Goal: Transaction & Acquisition: Purchase product/service

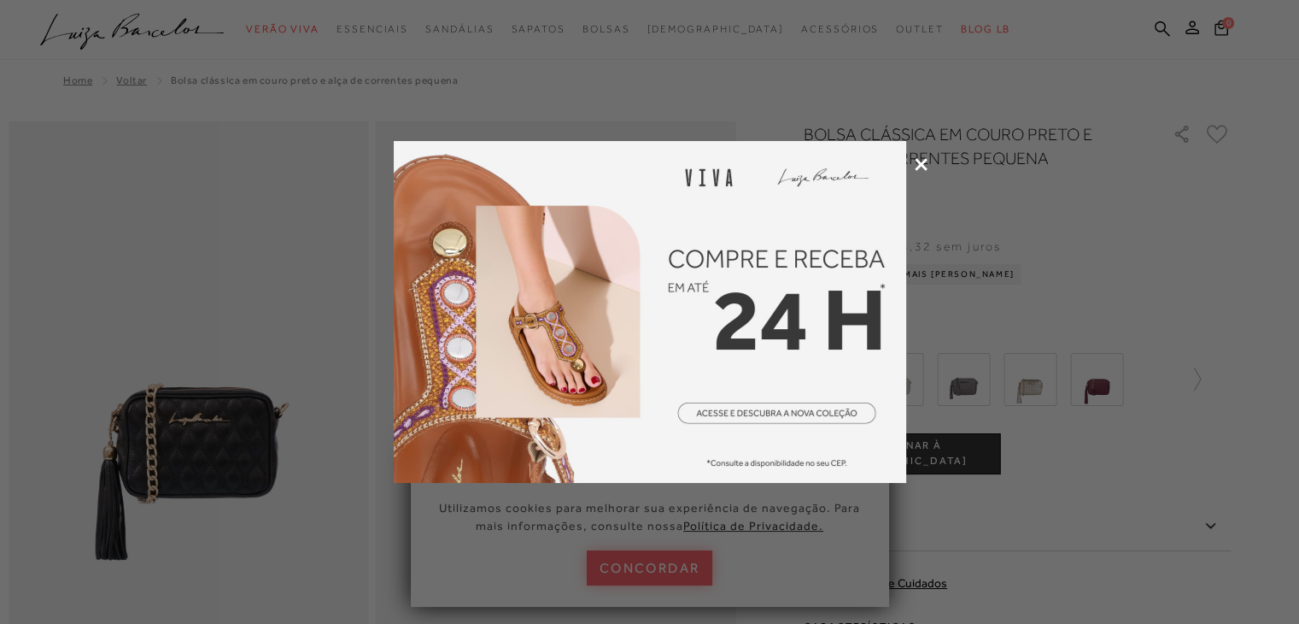
click at [926, 169] on icon at bounding box center [921, 164] width 13 height 13
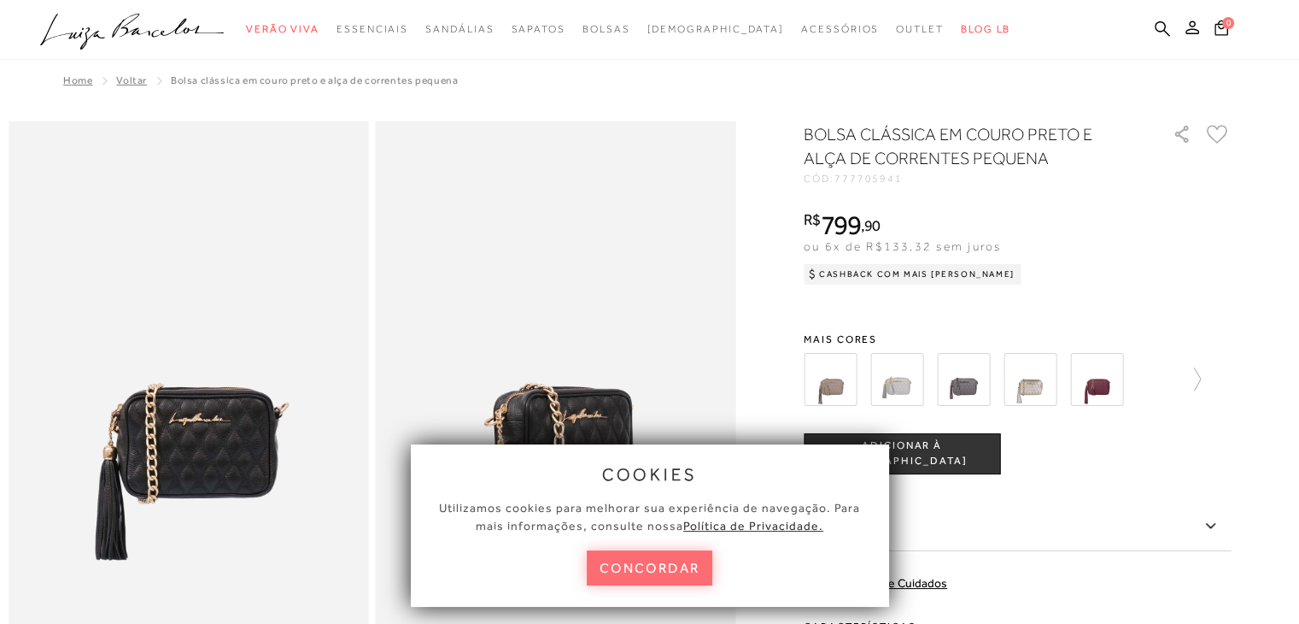
click at [653, 565] on button "concordar" at bounding box center [650, 567] width 126 height 35
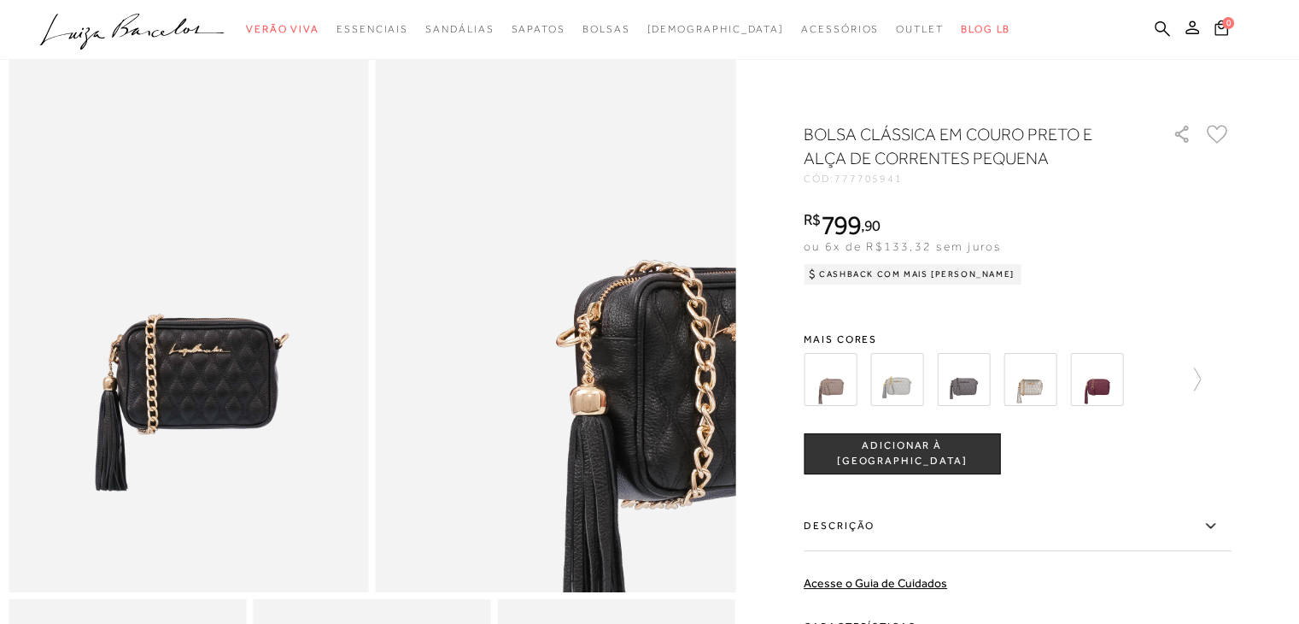
scroll to position [171, 0]
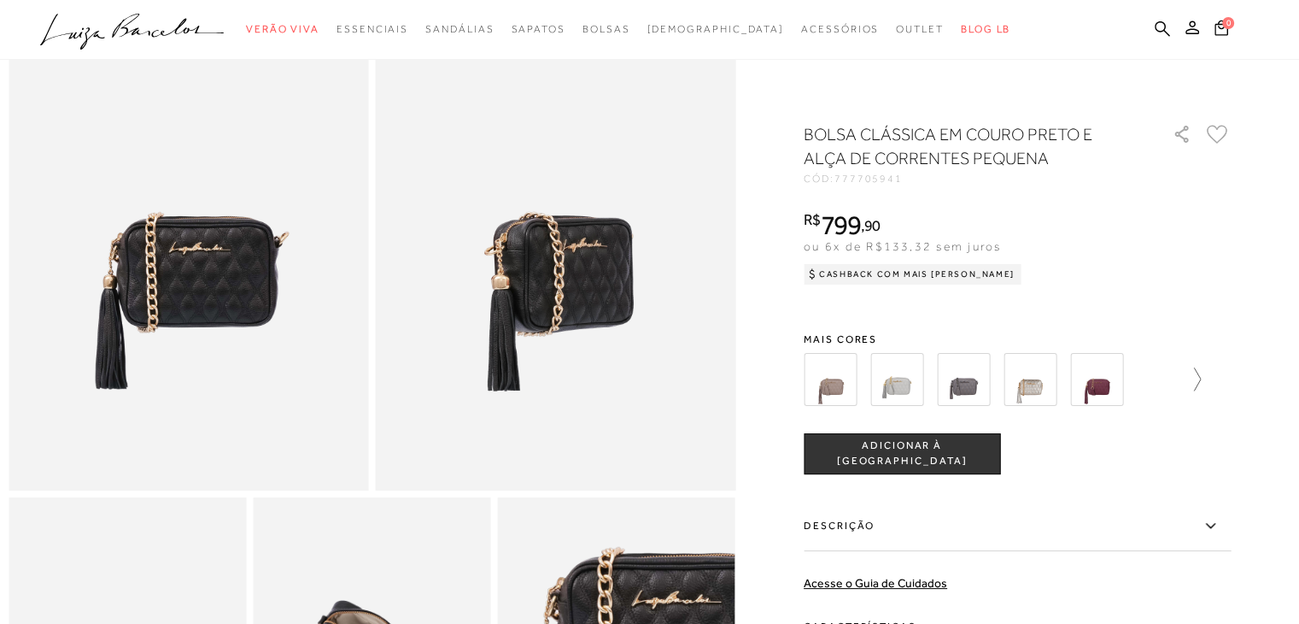
click at [1201, 381] on icon at bounding box center [1189, 379] width 24 height 24
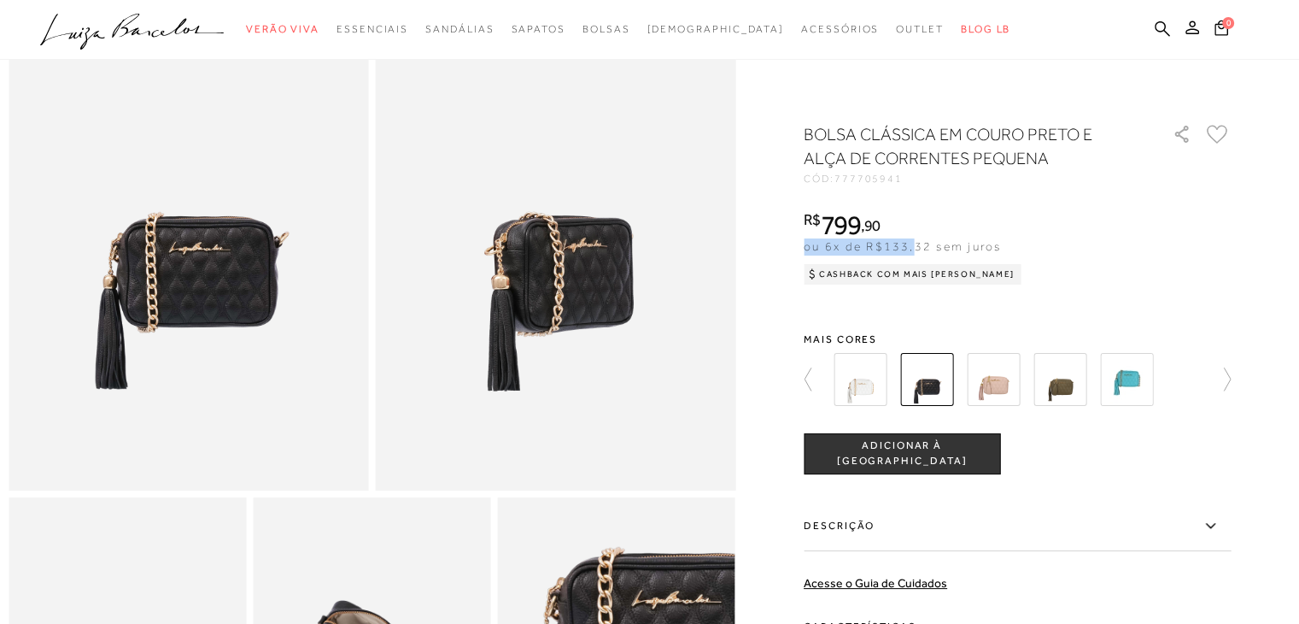
drag, startPoint x: 929, startPoint y: 237, endPoint x: 918, endPoint y: 237, distance: 10.3
click at [919, 238] on div "R$ 799 , 90 ou 6x de R$133,32 sem juros Cashback com Mais [PERSON_NAME]" at bounding box center [913, 247] width 218 height 73
click at [903, 212] on div "R$ 799 , 90" at bounding box center [913, 224] width 218 height 27
click at [899, 221] on div "R$ 799 , 90" at bounding box center [913, 224] width 218 height 27
click at [870, 226] on icon ", 90" at bounding box center [871, 225] width 20 height 15
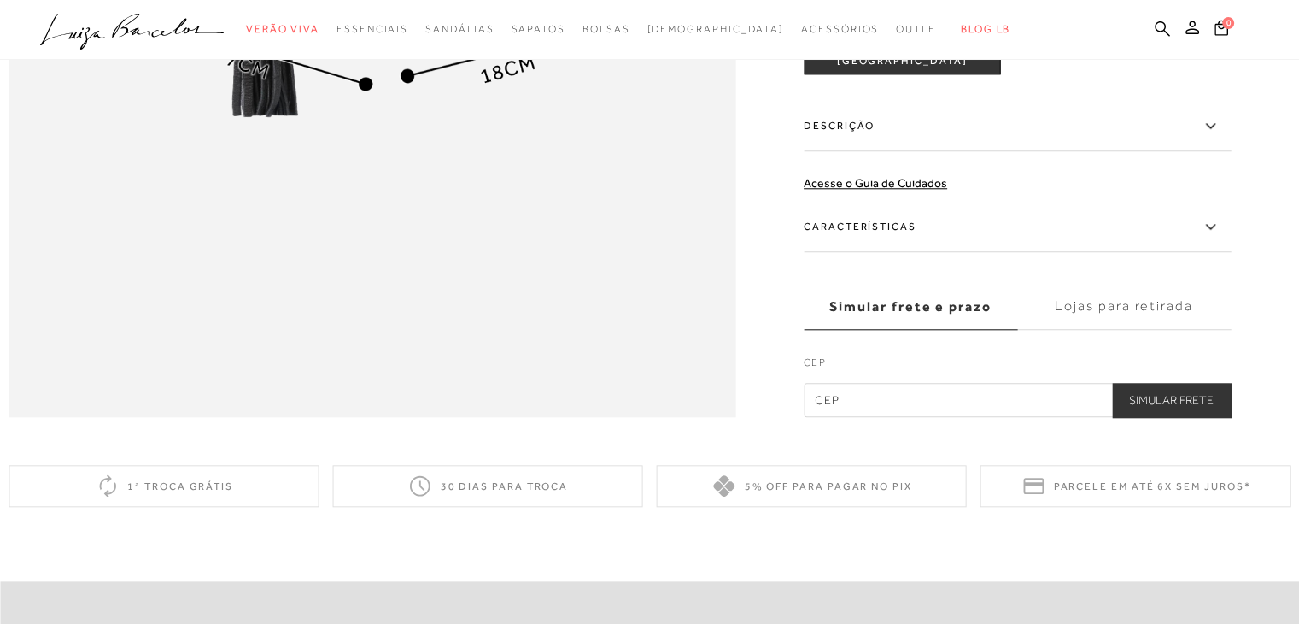
scroll to position [1709, 0]
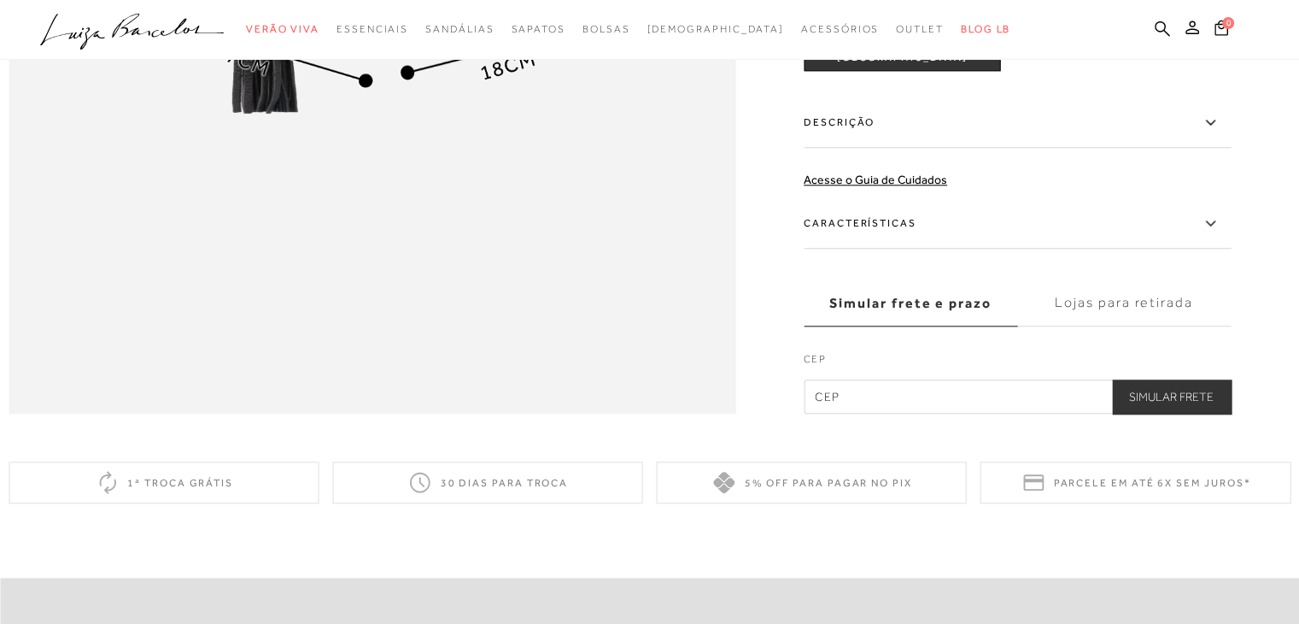
click at [906, 413] on input "text" at bounding box center [1017, 396] width 427 height 34
type input "29700-011"
click at [1162, 413] on button "Simular Frete" at bounding box center [1171, 396] width 119 height 34
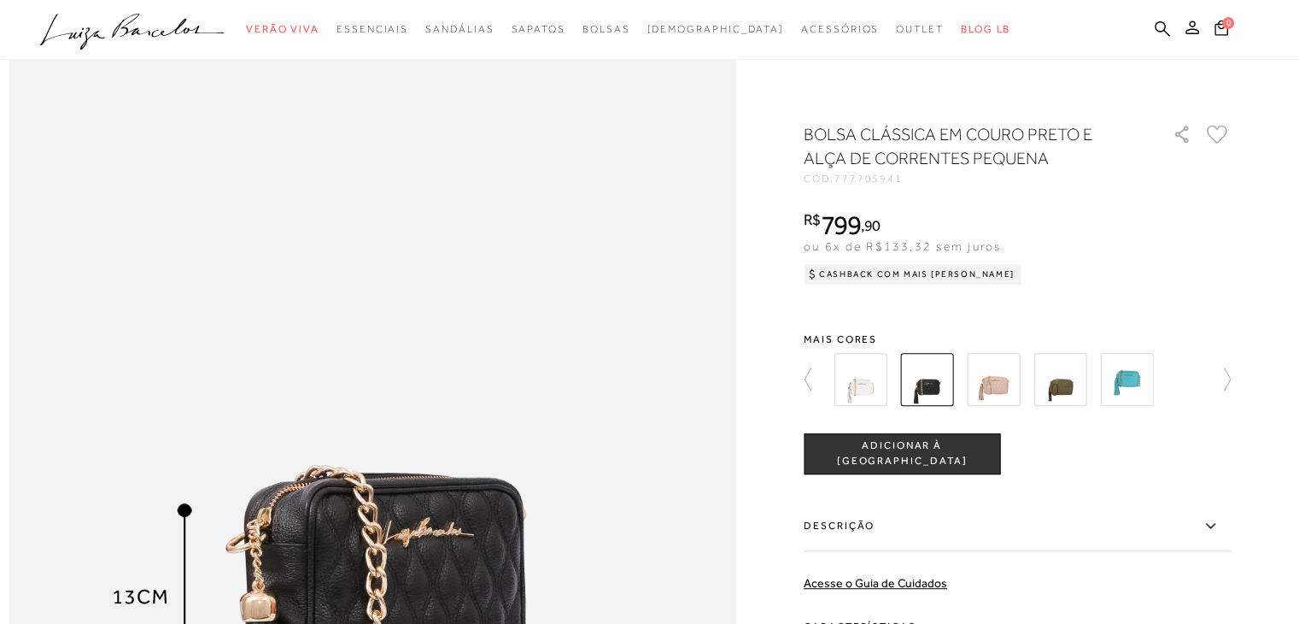
scroll to position [1025, 0]
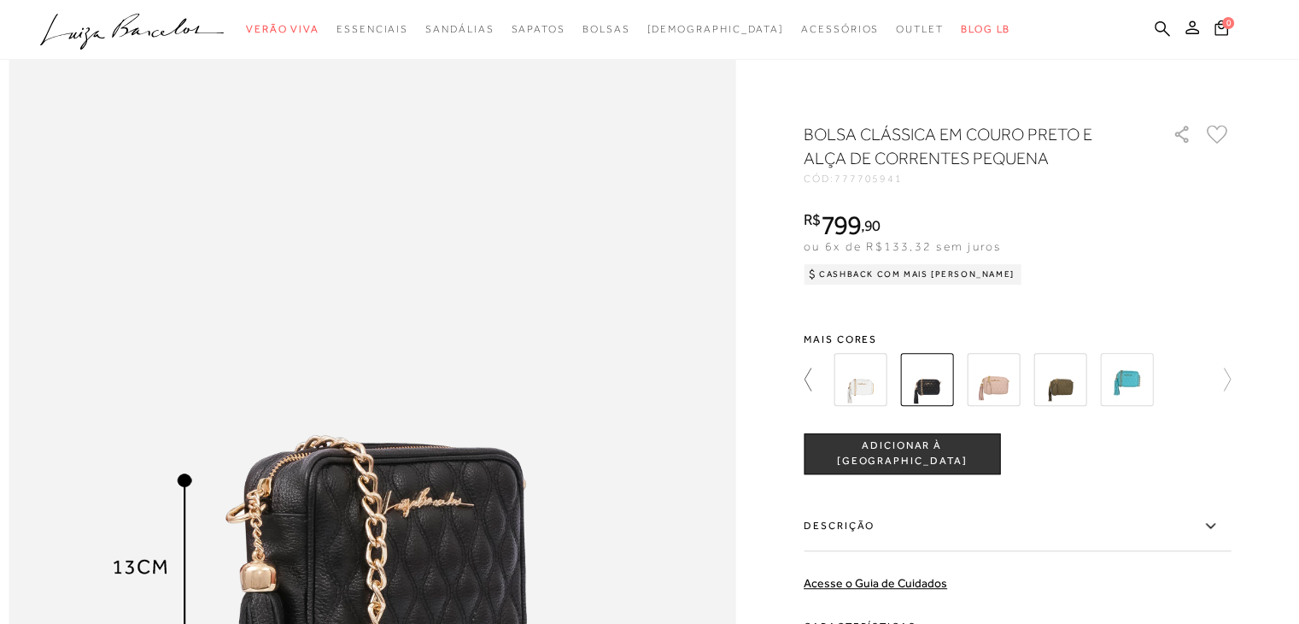
click at [812, 378] on icon at bounding box center [816, 379] width 24 height 24
click at [853, 381] on img at bounding box center [830, 379] width 53 height 53
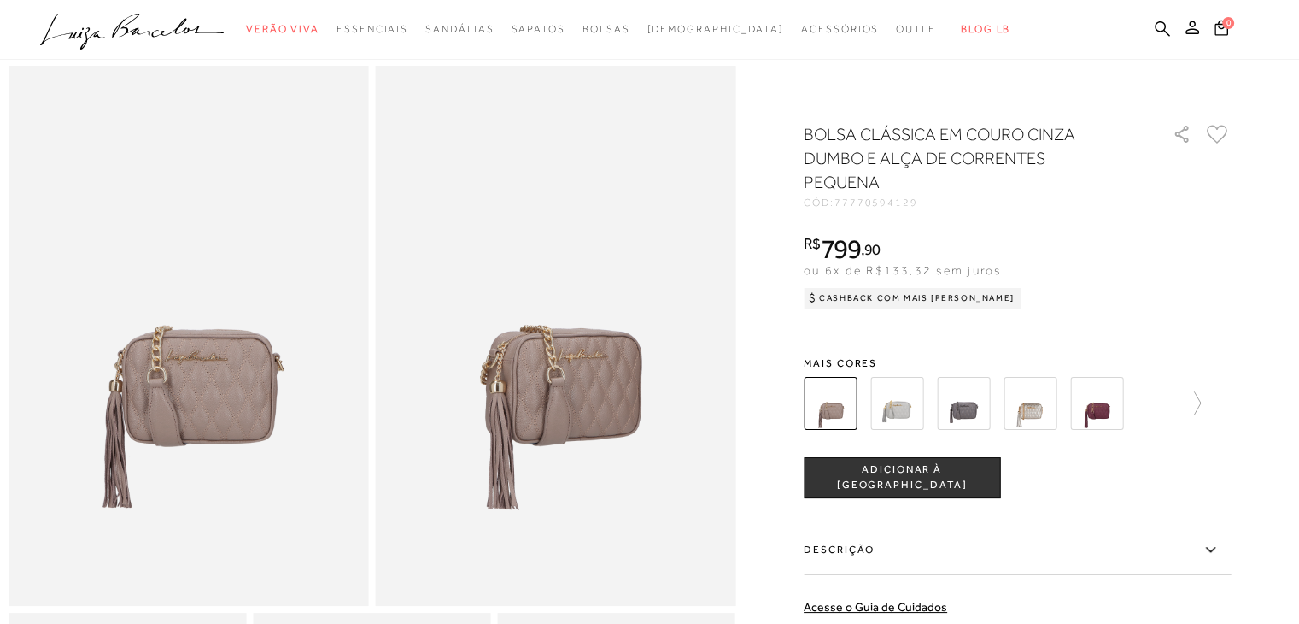
scroll to position [85, 0]
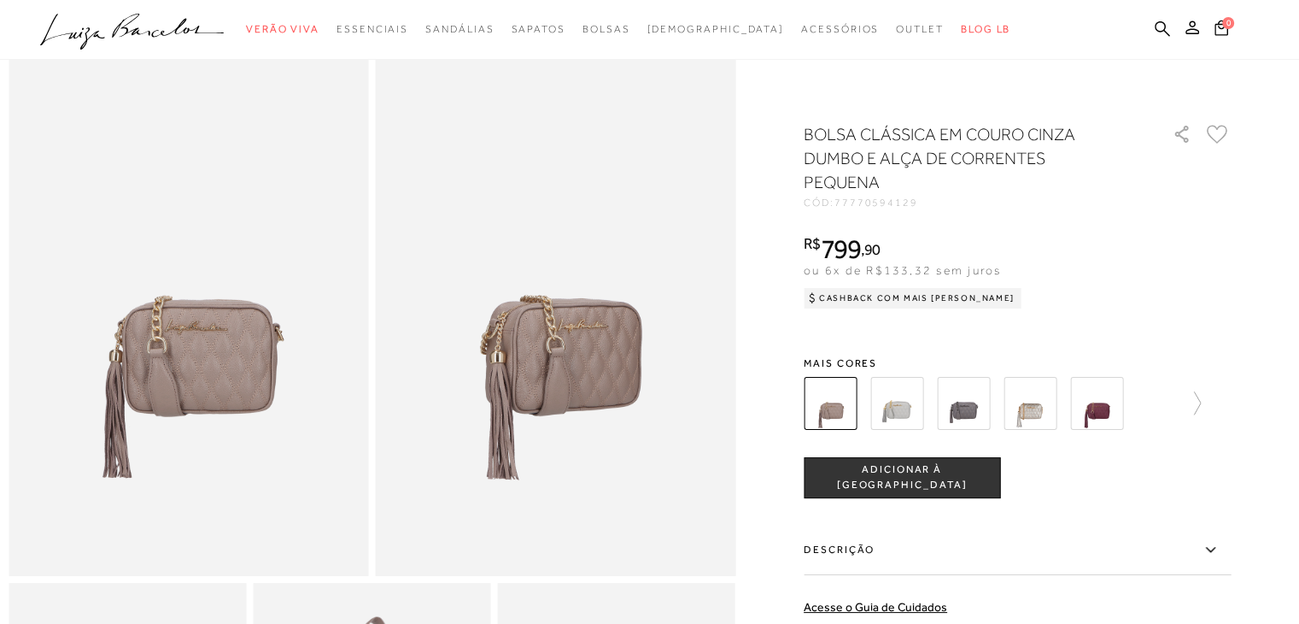
click at [960, 402] on img at bounding box center [963, 403] width 53 height 53
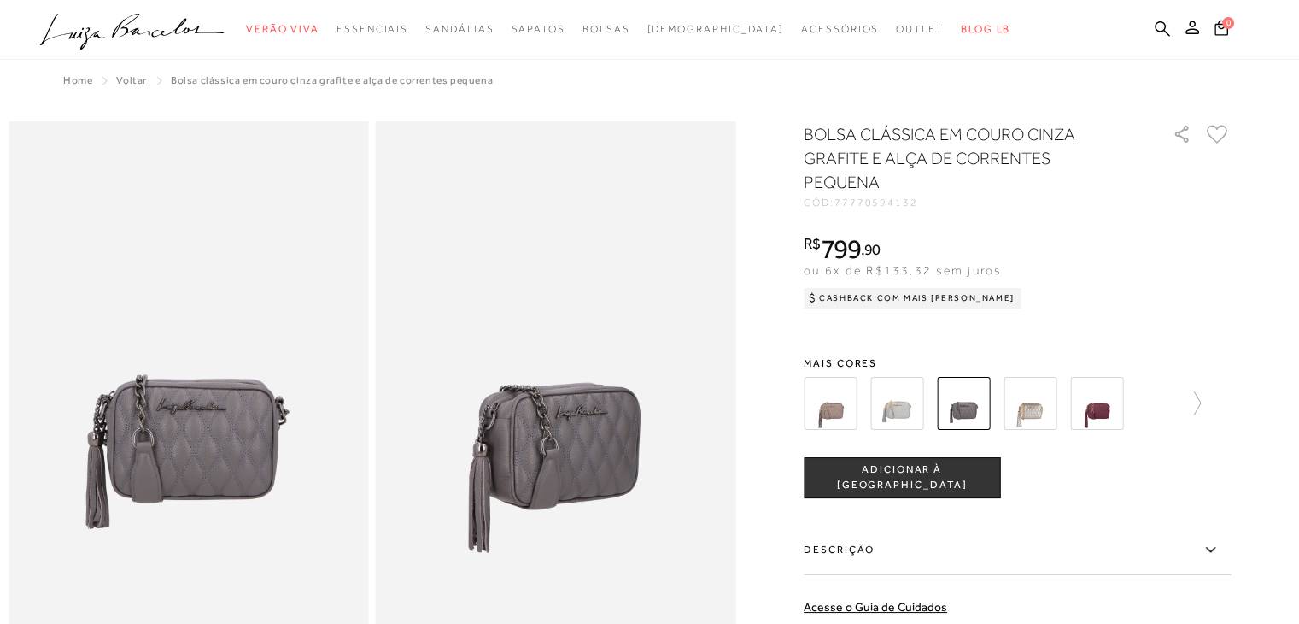
click at [999, 409] on div at bounding box center [982, 403] width 367 height 63
click at [1028, 405] on img at bounding box center [1030, 403] width 53 height 53
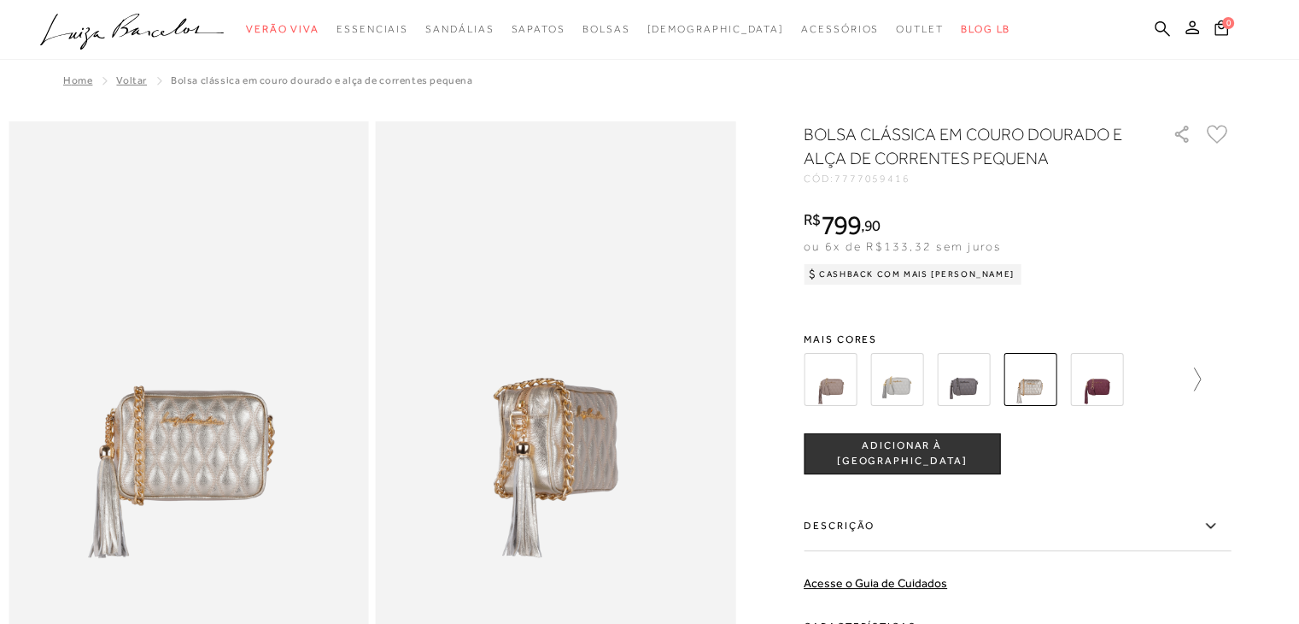
click at [1196, 382] on icon at bounding box center [1189, 379] width 24 height 24
click at [935, 390] on img at bounding box center [926, 379] width 53 height 53
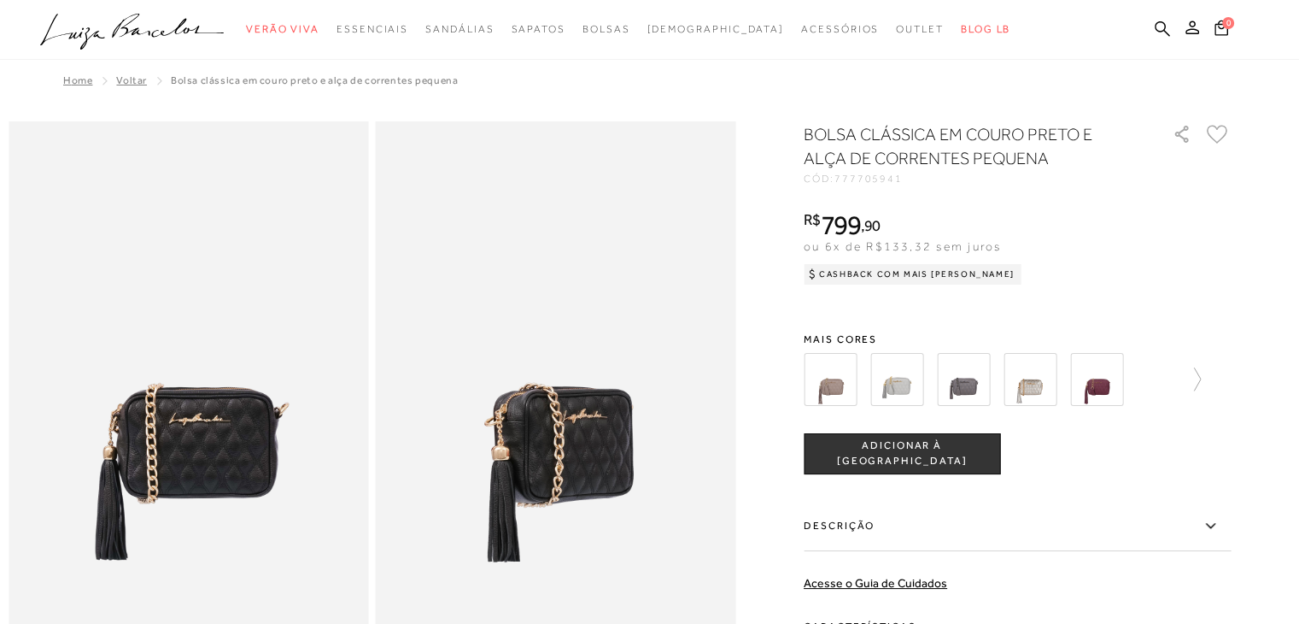
click at [1123, 381] on img at bounding box center [1096, 379] width 53 height 53
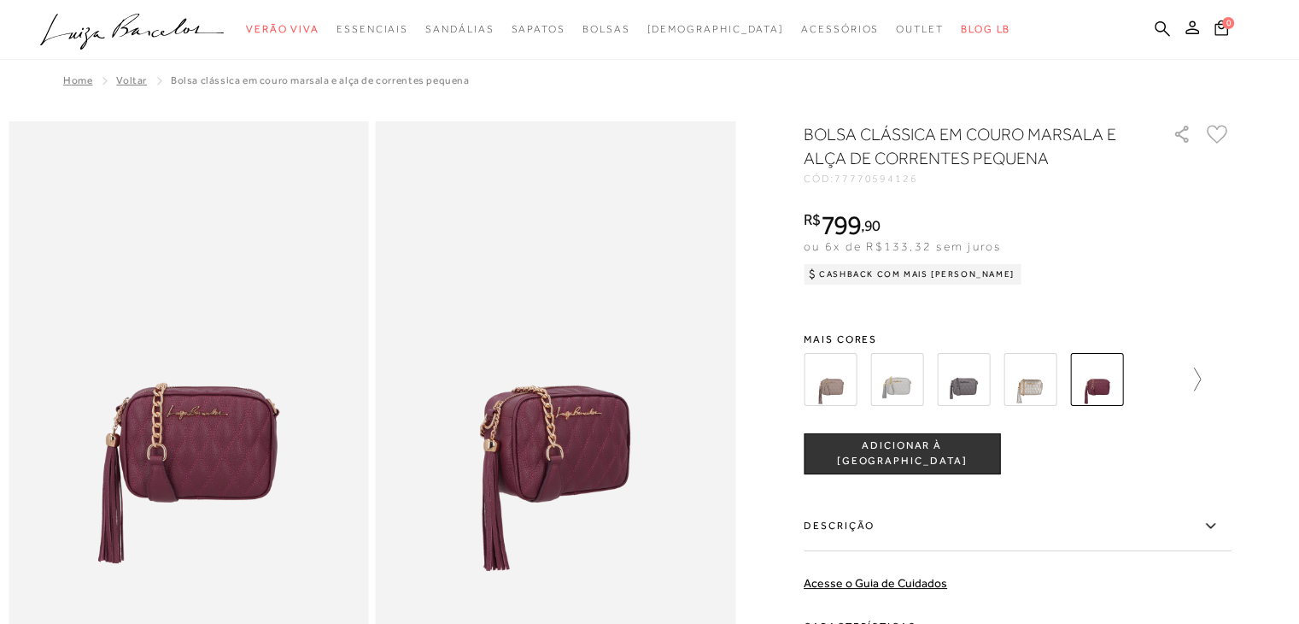
click at [1201, 378] on icon at bounding box center [1189, 379] width 24 height 24
click at [1206, 378] on div at bounding box center [1017, 379] width 427 height 63
click at [920, 387] on img at bounding box center [926, 379] width 53 height 53
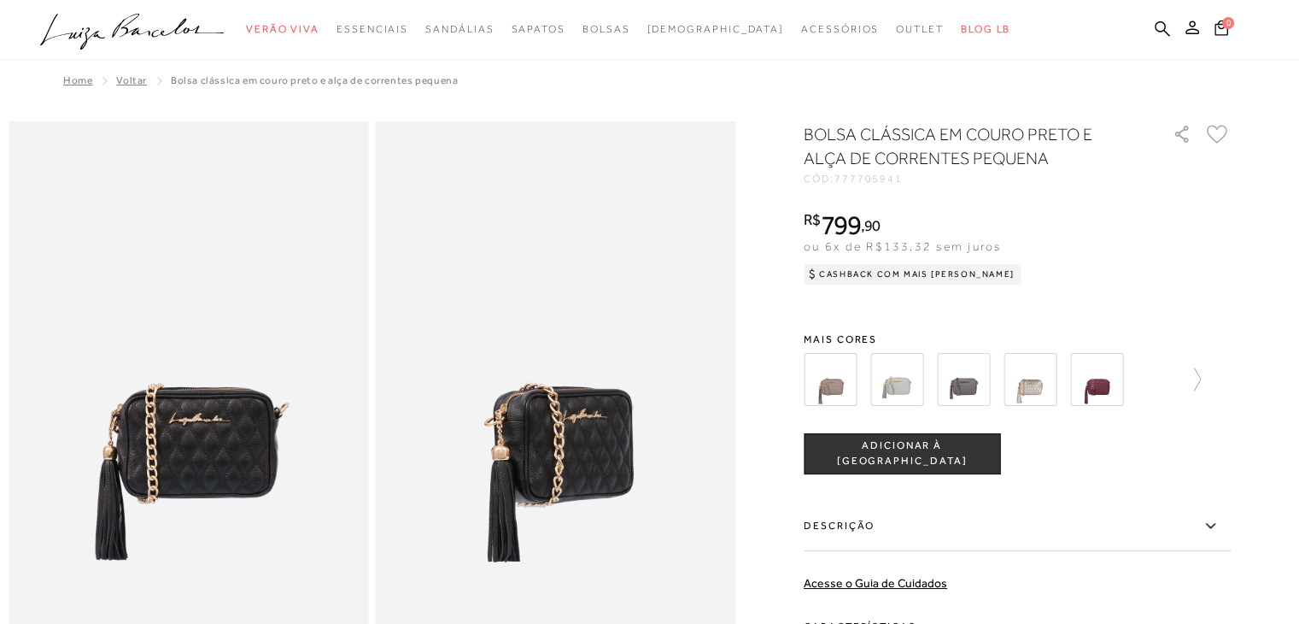
click at [173, 26] on icon ".a{fill-rule:evenodd;}" at bounding box center [132, 32] width 185 height 36
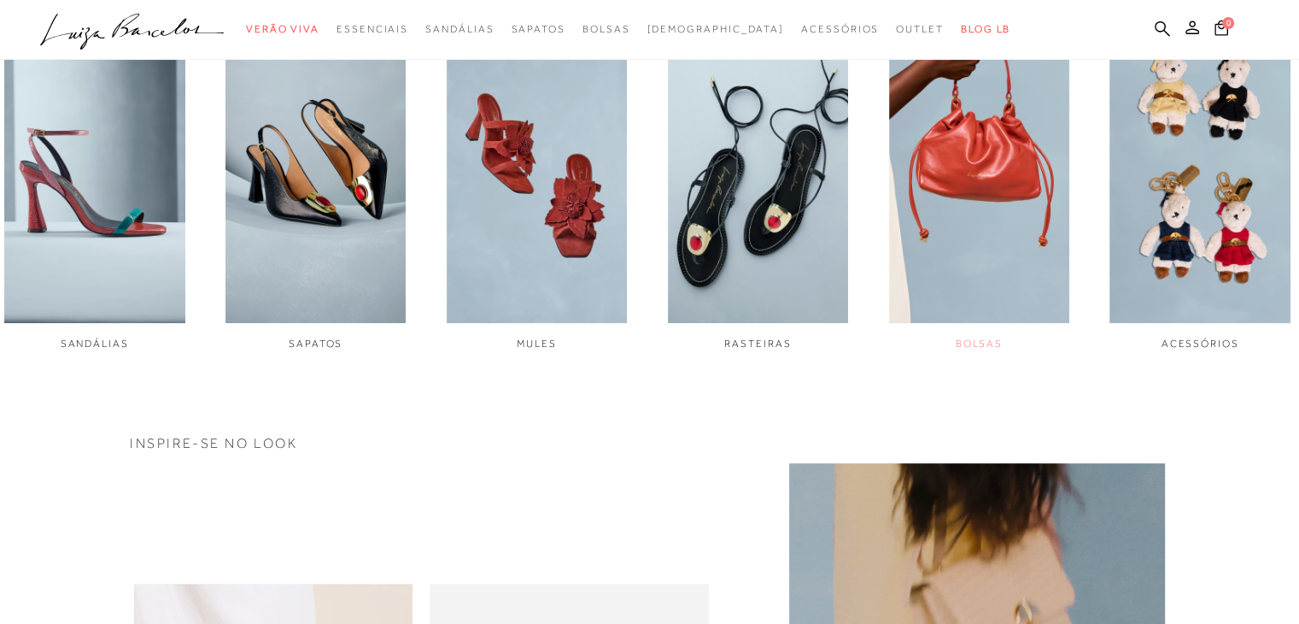
scroll to position [769, 0]
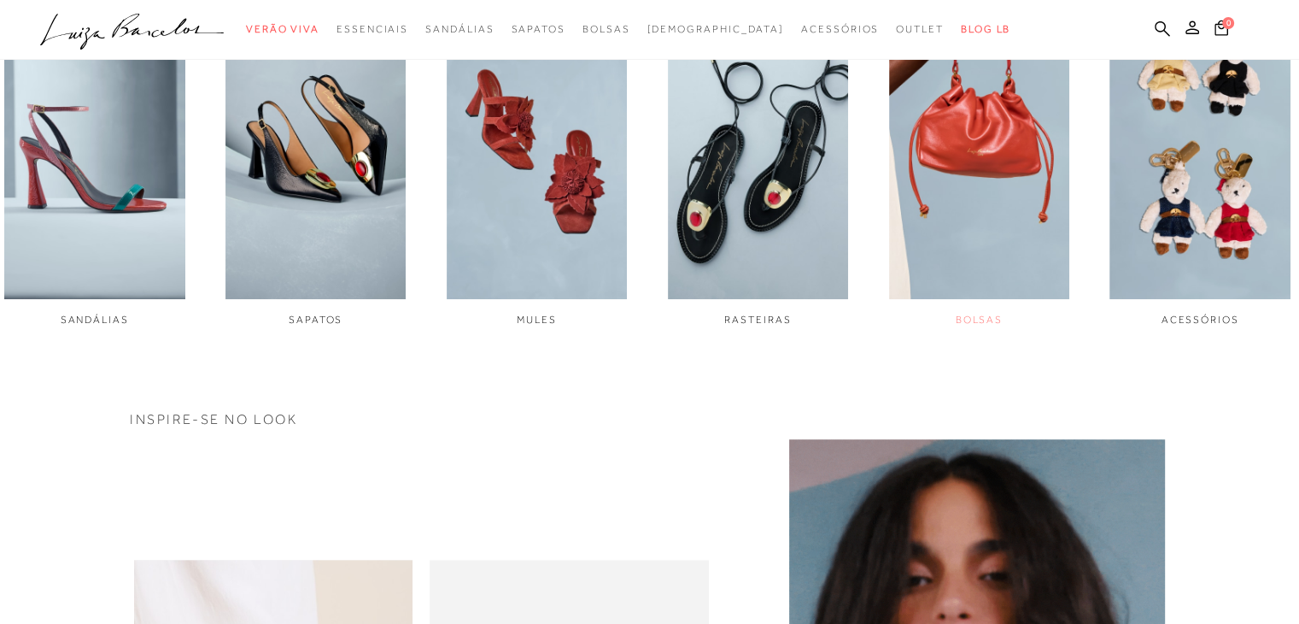
click at [974, 175] on img "5 / 6" at bounding box center [979, 130] width 181 height 338
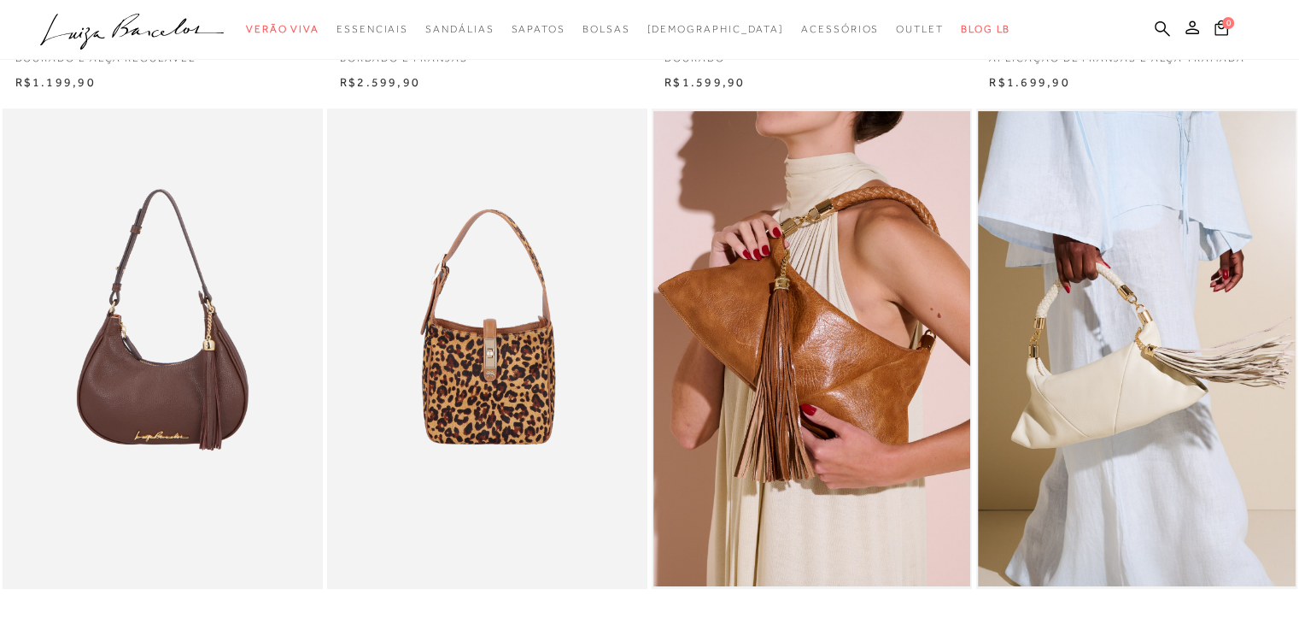
scroll to position [598, 0]
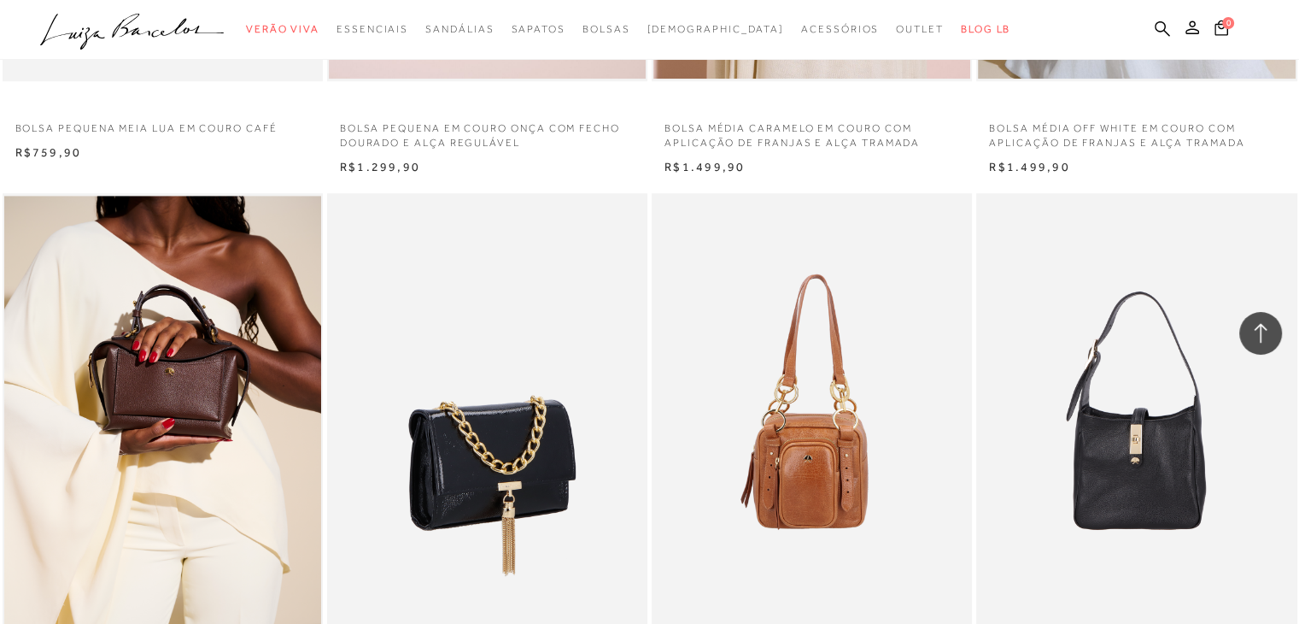
click at [547, 444] on img at bounding box center [488, 433] width 319 height 481
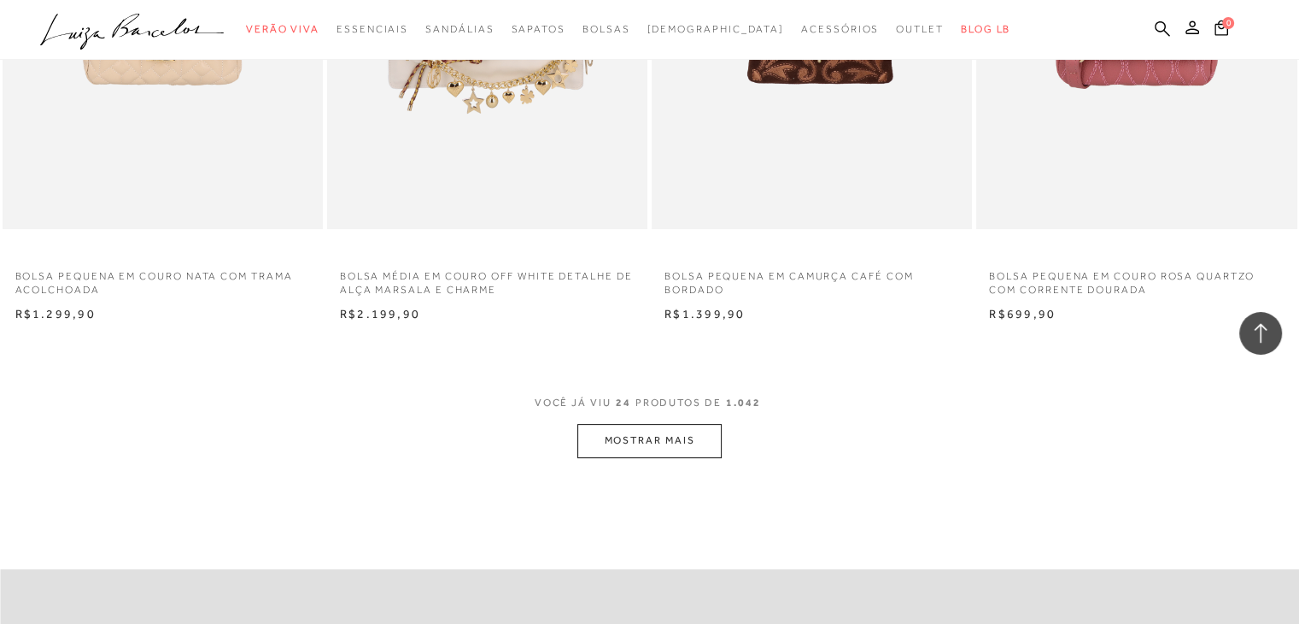
scroll to position [6920, 0]
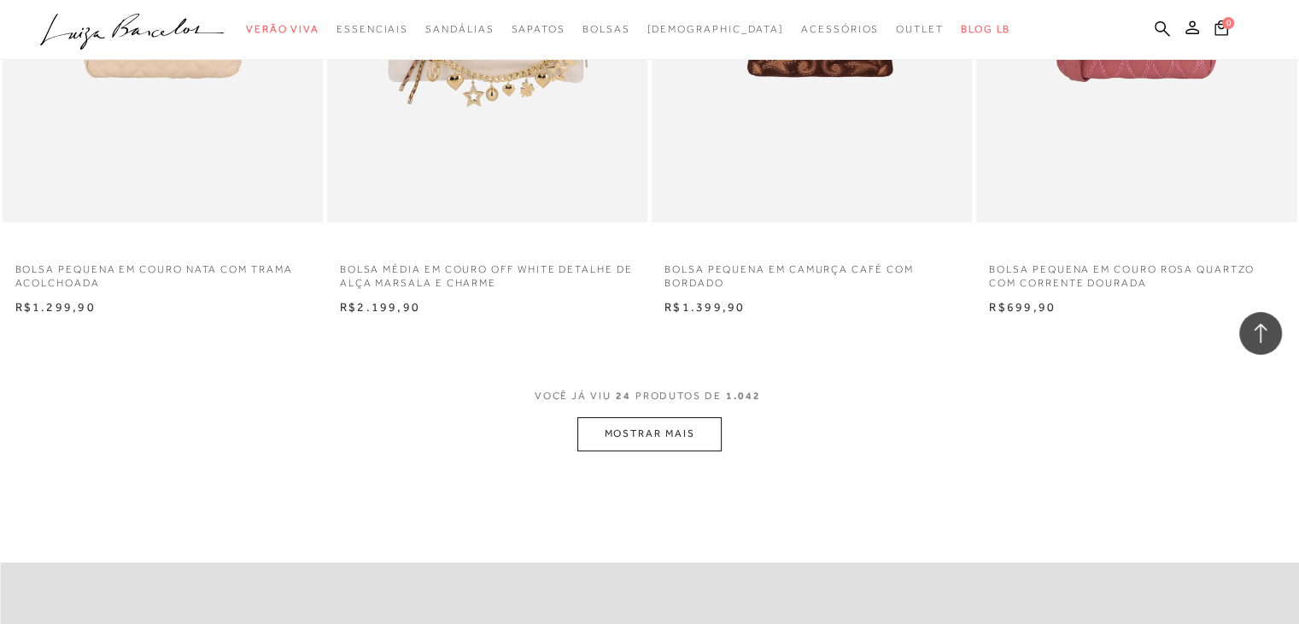
click at [639, 437] on button "MOSTRAR MAIS" at bounding box center [649, 433] width 144 height 33
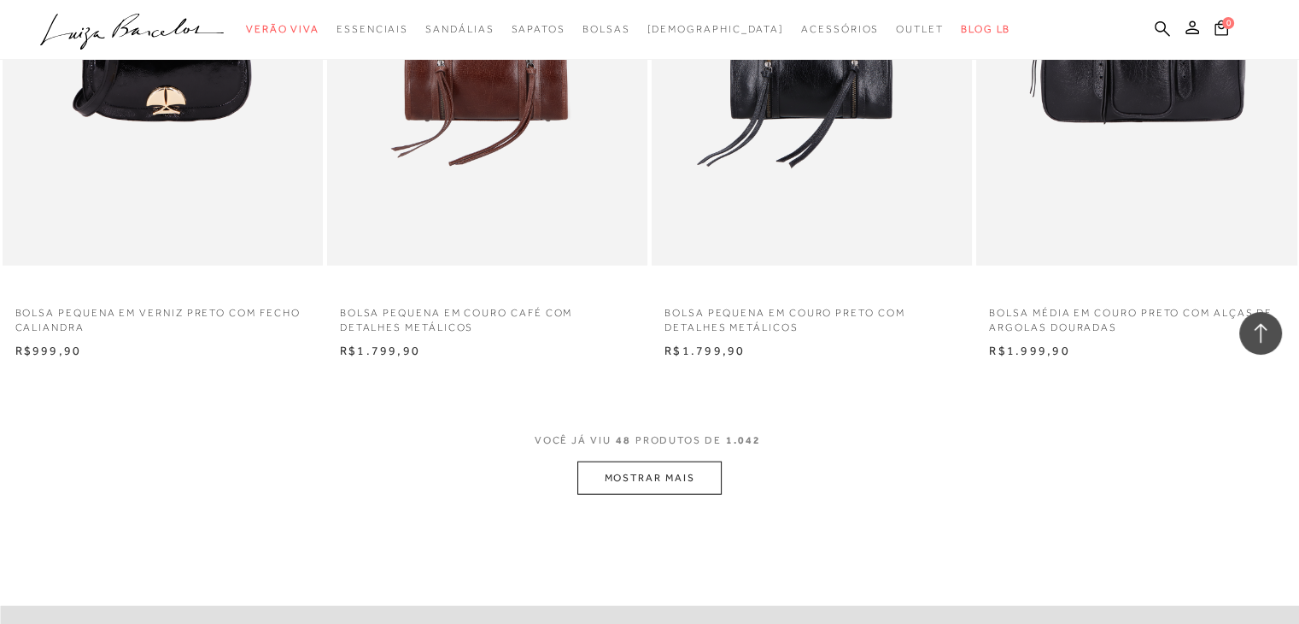
scroll to position [10593, 0]
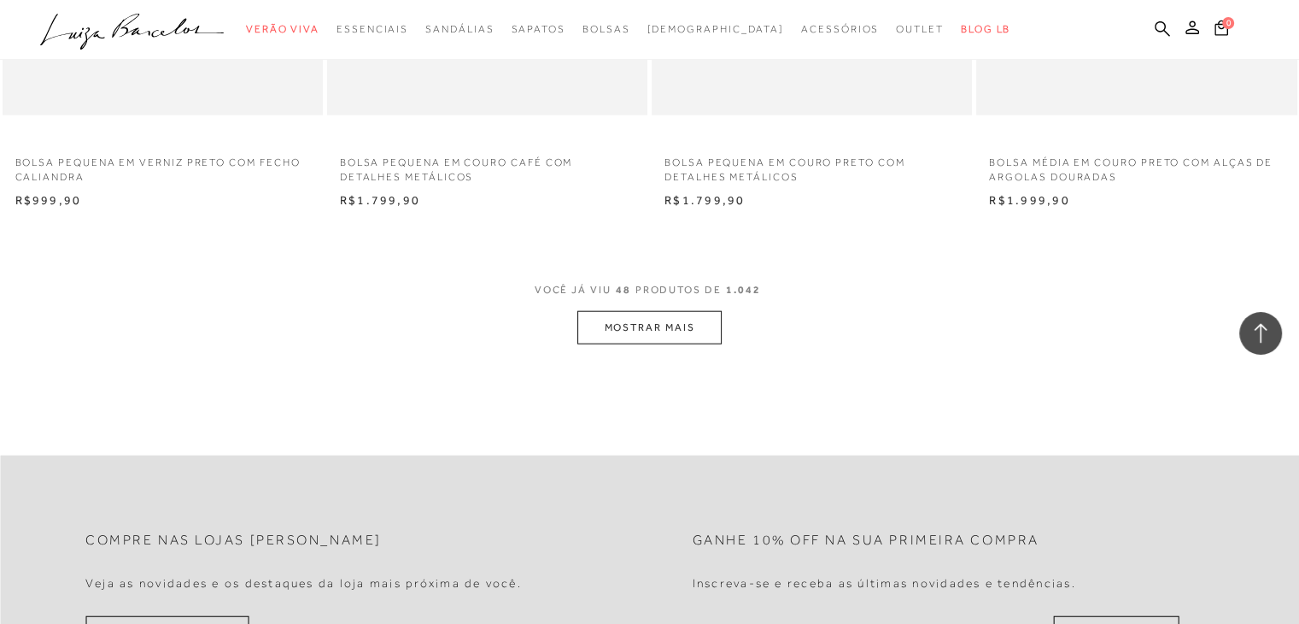
click at [670, 329] on button "MOSTRAR MAIS" at bounding box center [649, 327] width 144 height 33
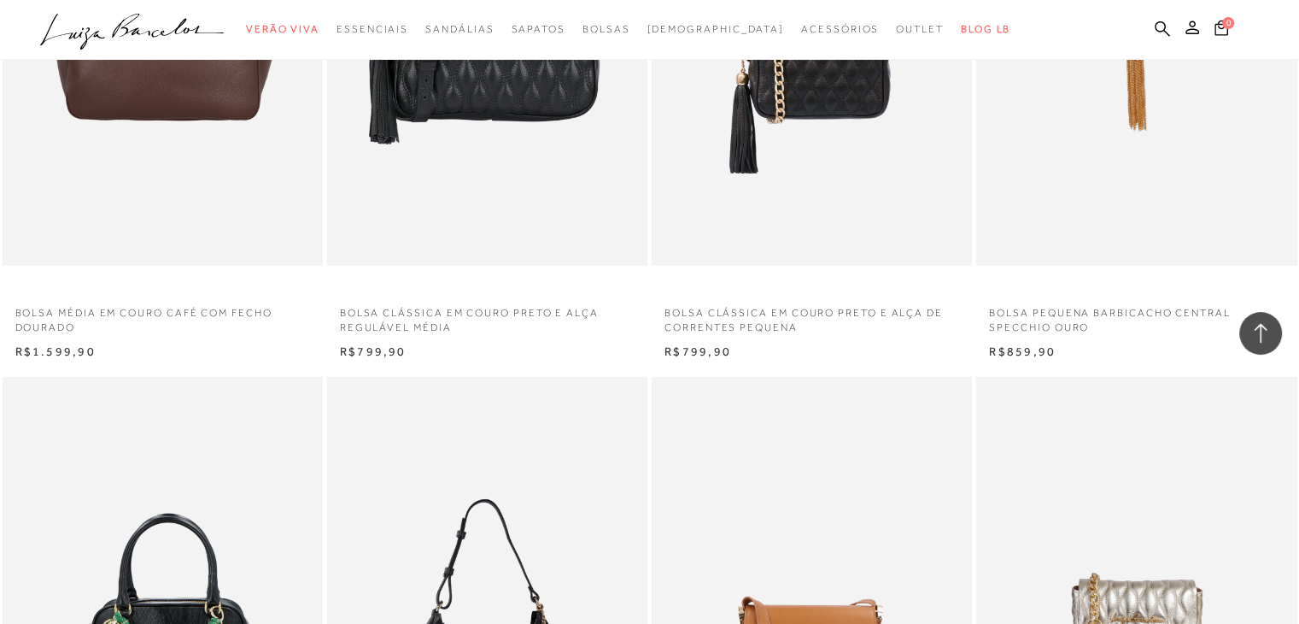
scroll to position [11618, 0]
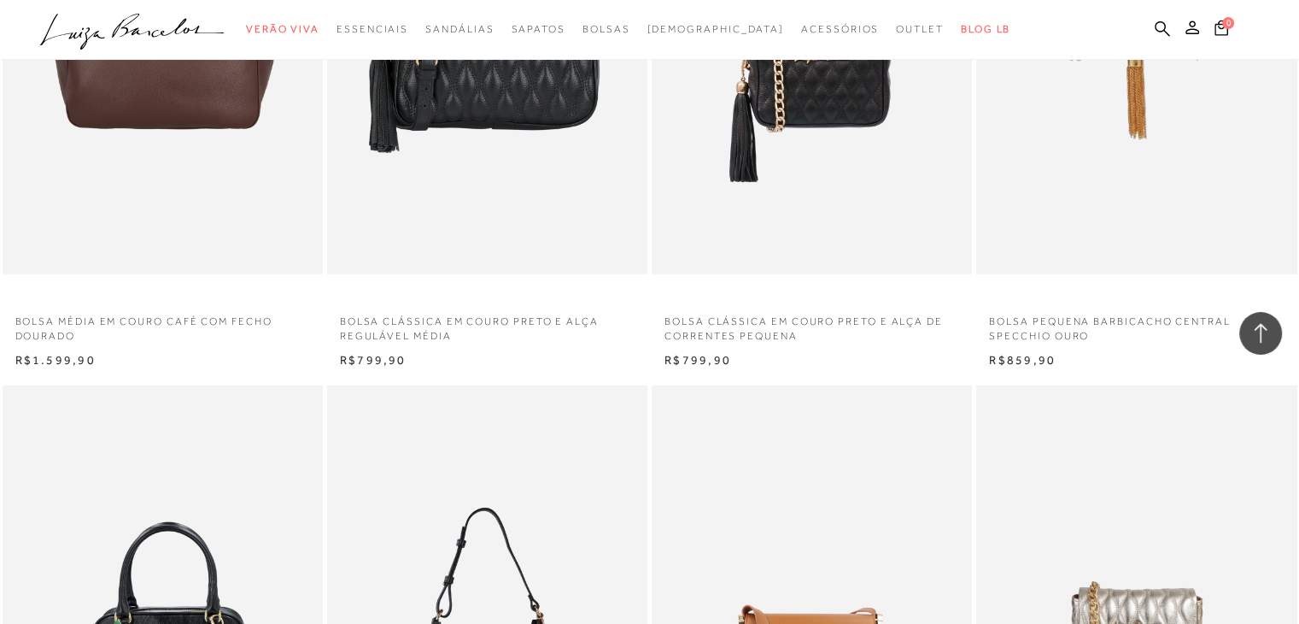
click at [418, 338] on p "BOLSA CLÁSSICA EM COURO PRETO E ALÇA REGULÁVEL MÉDIA" at bounding box center [487, 323] width 320 height 39
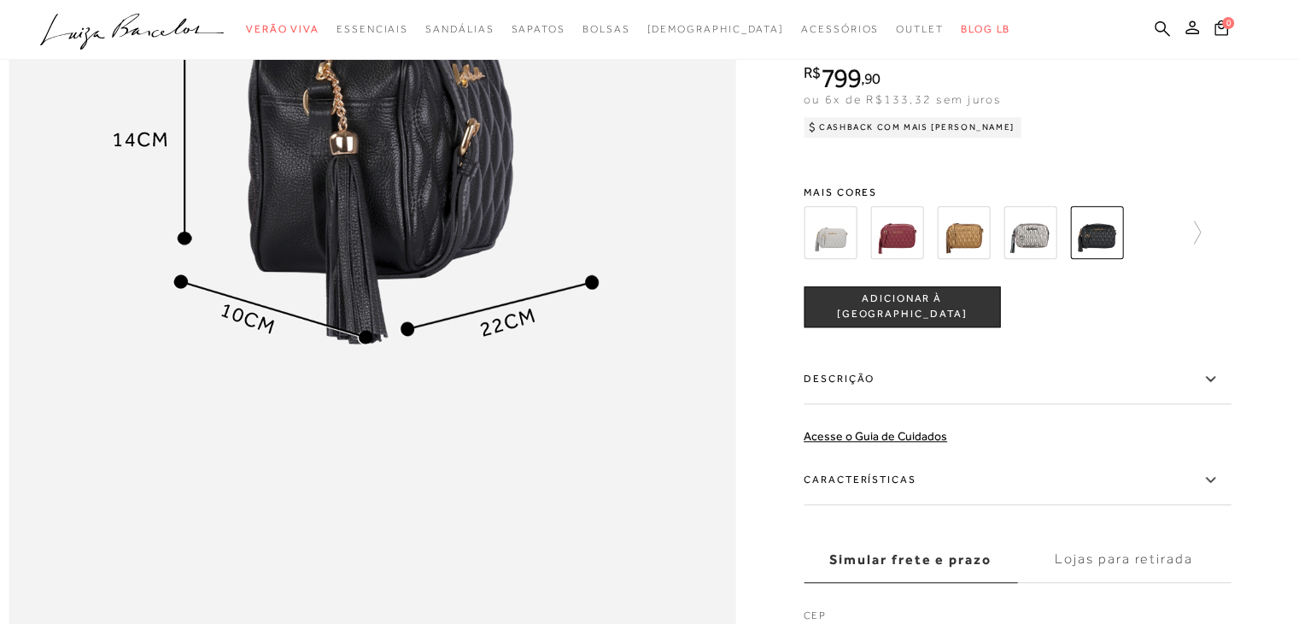
scroll to position [1367, 0]
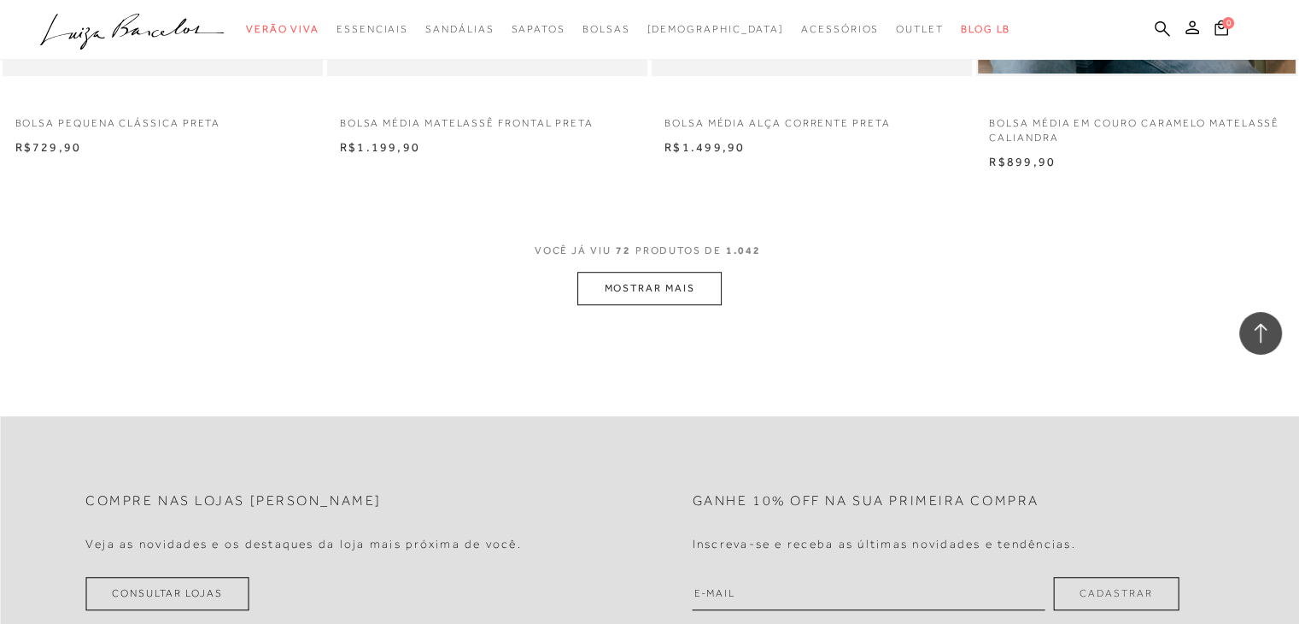
scroll to position [14352, 0]
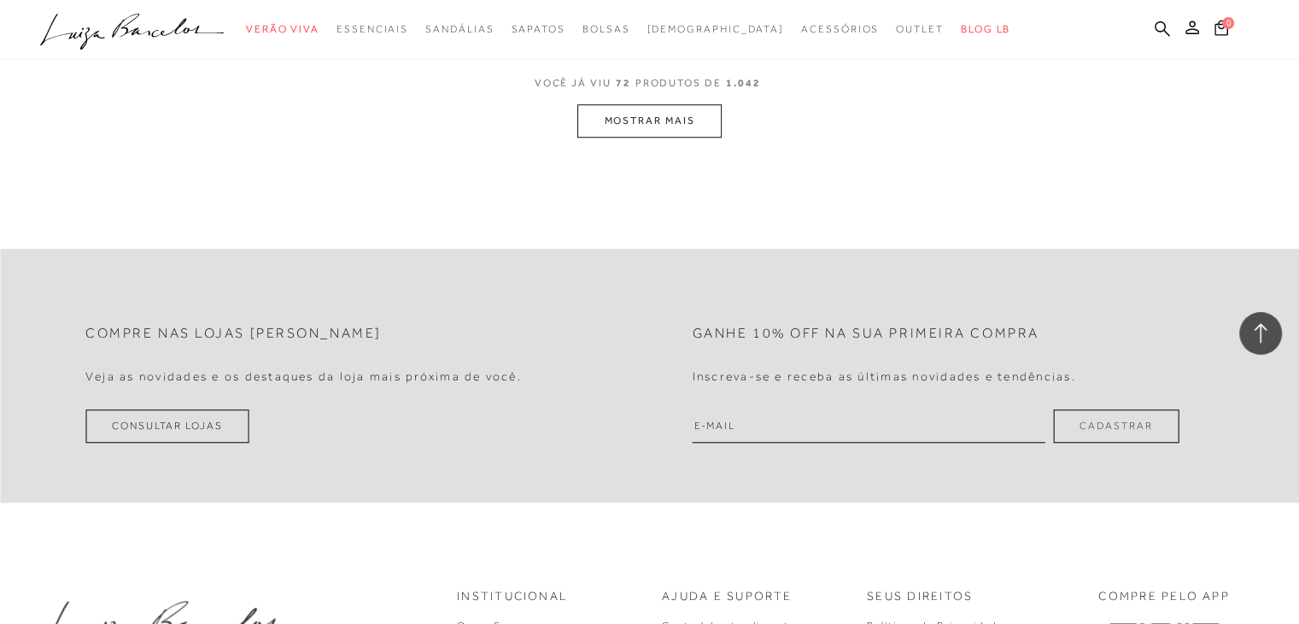
click at [665, 123] on button "MOSTRAR MAIS" at bounding box center [649, 120] width 144 height 33
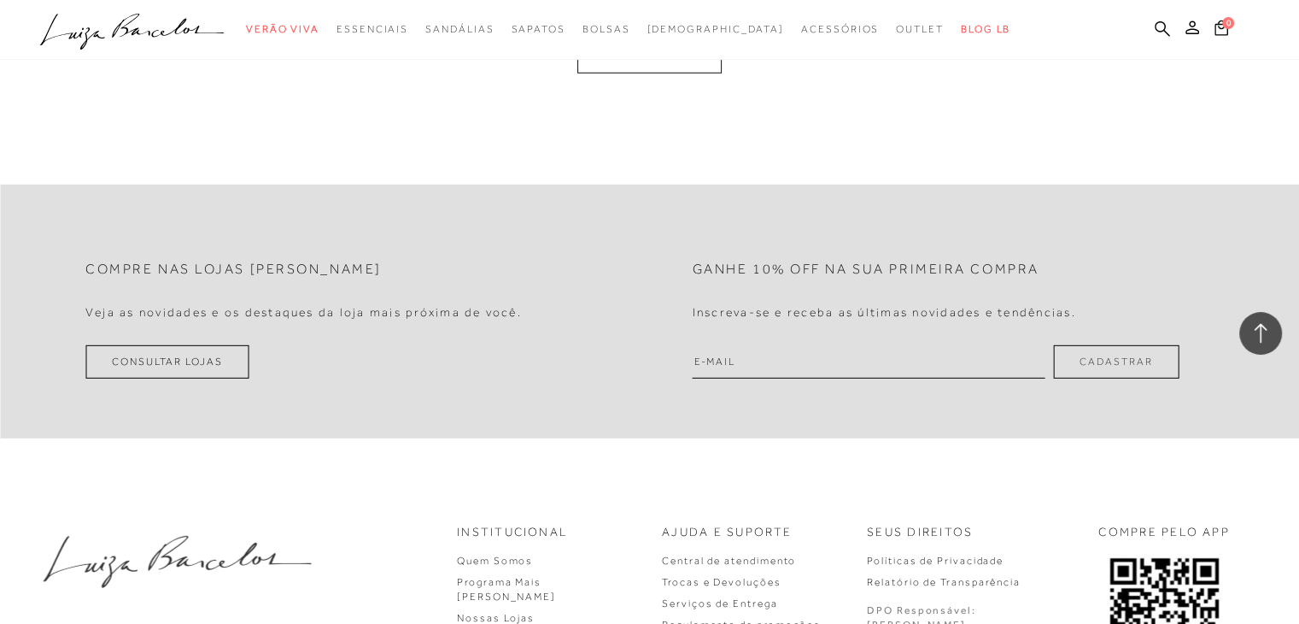
scroll to position [17940, 0]
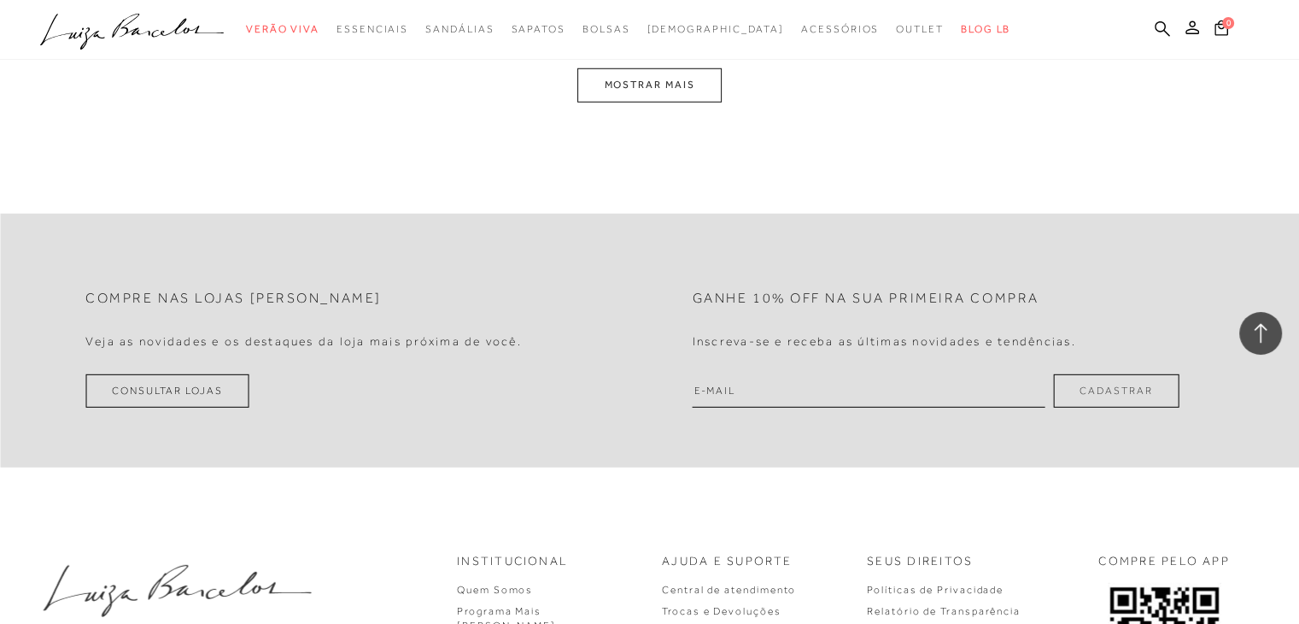
click at [624, 83] on button "MOSTRAR MAIS" at bounding box center [649, 84] width 144 height 33
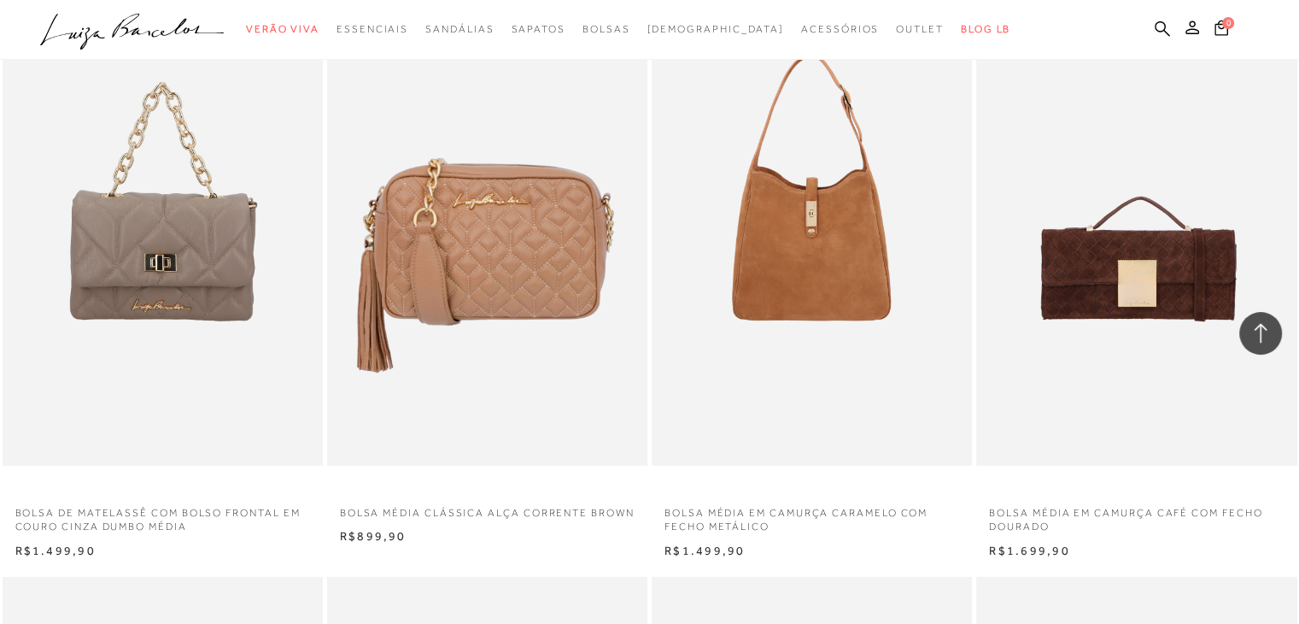
scroll to position [21492, 0]
